Goal: Task Accomplishment & Management: Complete application form

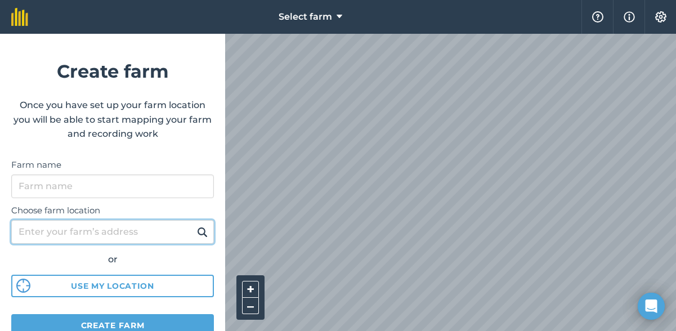
click at [64, 230] on input "Choose farm location" at bounding box center [112, 232] width 203 height 24
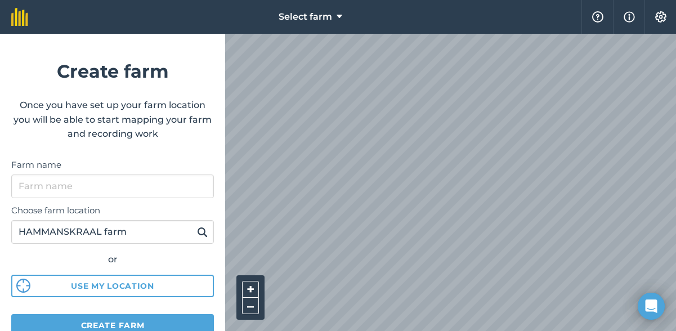
click at [197, 229] on img at bounding box center [202, 232] width 11 height 14
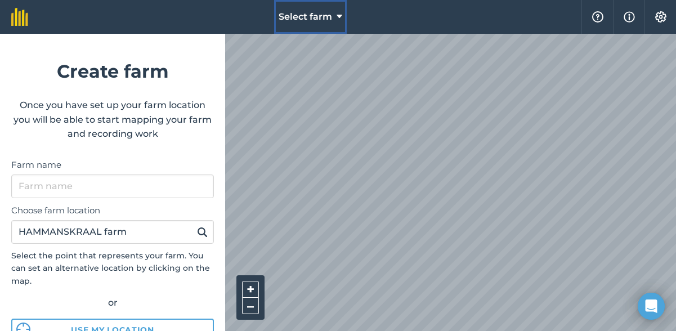
click at [338, 17] on icon at bounding box center [340, 17] width 6 height 14
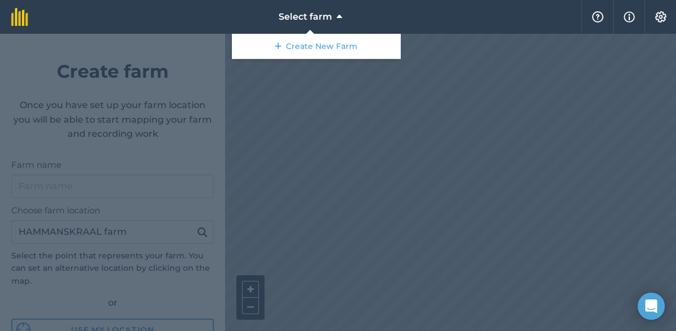
click at [318, 68] on div at bounding box center [338, 182] width 676 height 297
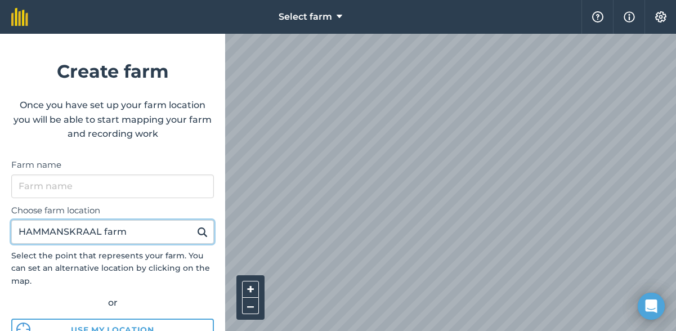
click at [127, 231] on input "HAMMANSKRAAL farm" at bounding box center [112, 232] width 203 height 24
type input "H"
type input "pretoria farms"
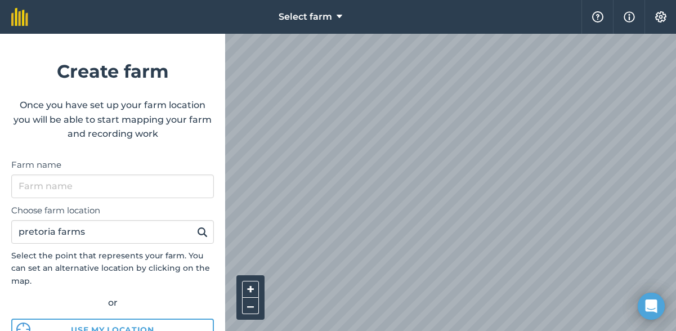
click at [197, 234] on img at bounding box center [202, 232] width 11 height 14
click at [197, 230] on img at bounding box center [202, 232] width 11 height 14
